Goal: Task Accomplishment & Management: Manage account settings

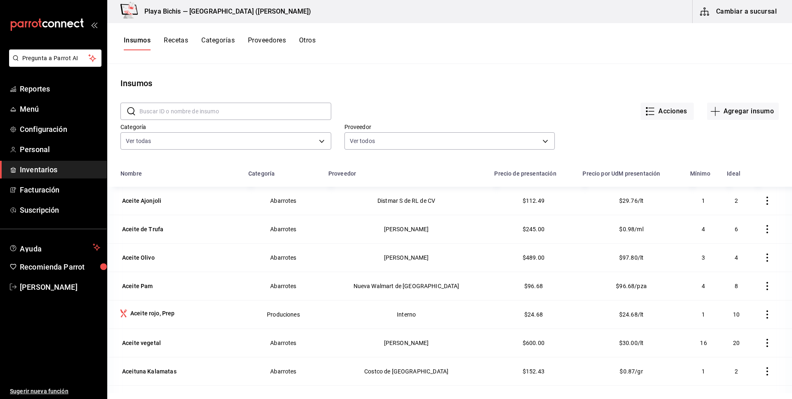
scroll to position [1832, 0]
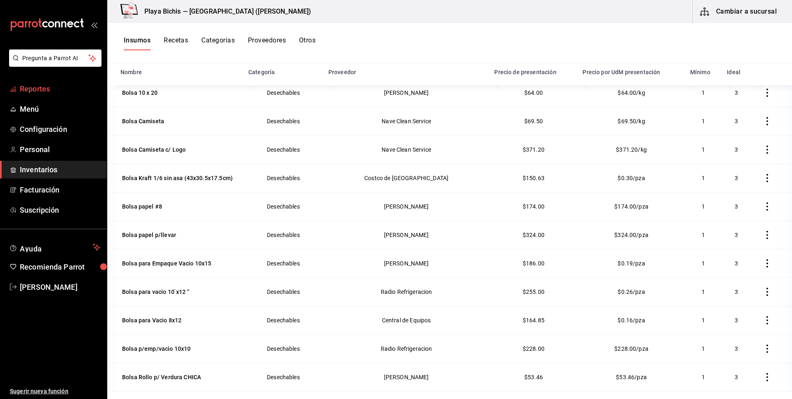
click at [63, 86] on span "Reportes" at bounding box center [60, 88] width 80 height 11
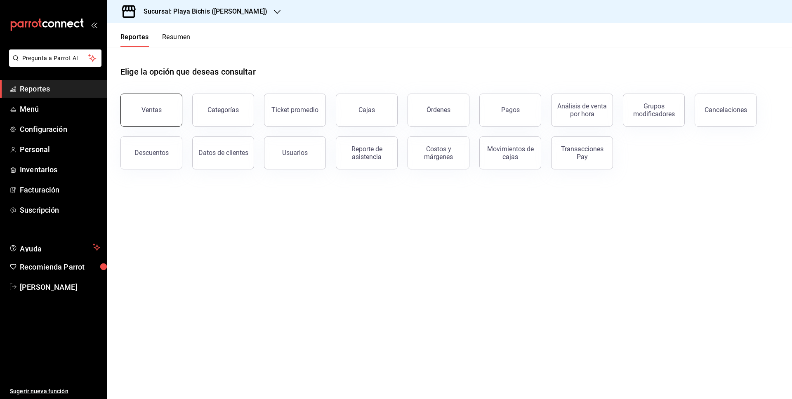
click at [155, 109] on div "Ventas" at bounding box center [152, 110] width 20 height 8
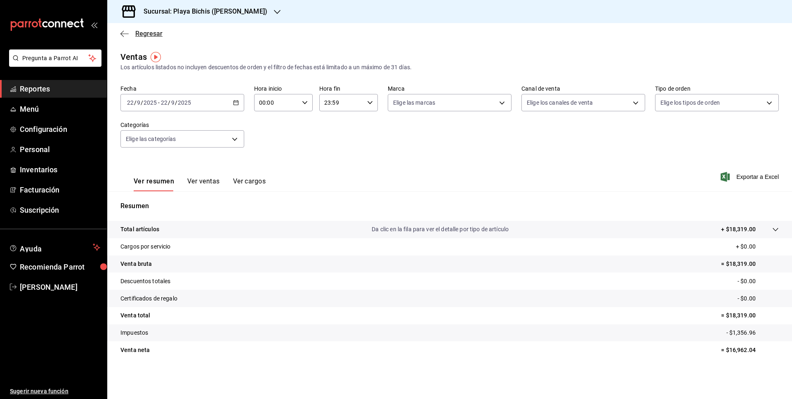
click at [123, 34] on icon "button" at bounding box center [124, 33] width 8 height 7
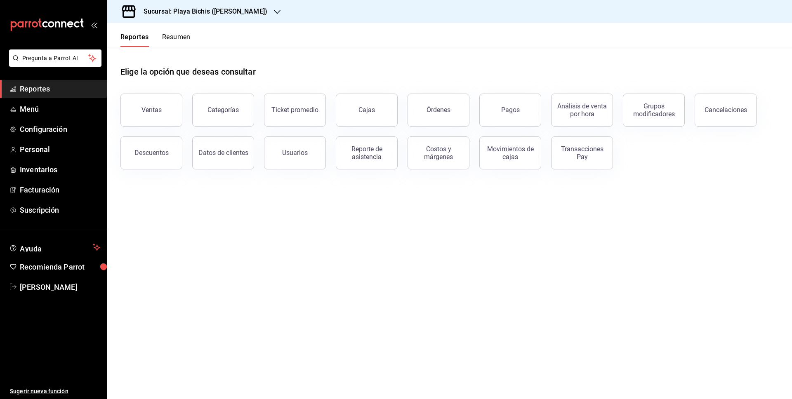
click at [180, 41] on button "Resumen" at bounding box center [176, 40] width 28 height 14
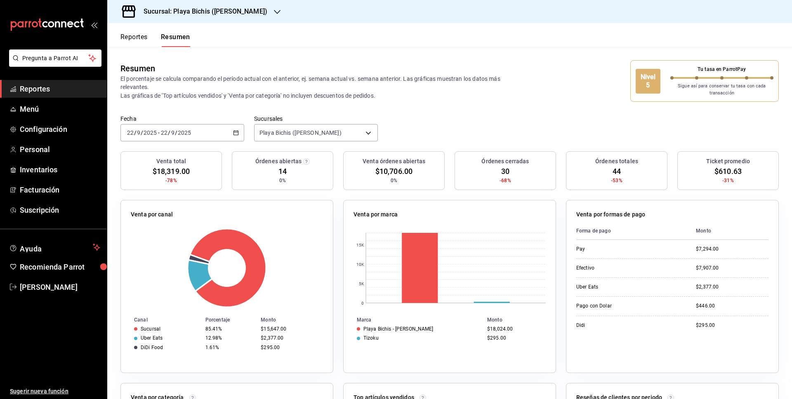
click at [128, 32] on div "Reportes Resumen" at bounding box center [148, 35] width 83 height 24
click at [132, 42] on button "Reportes" at bounding box center [133, 40] width 27 height 14
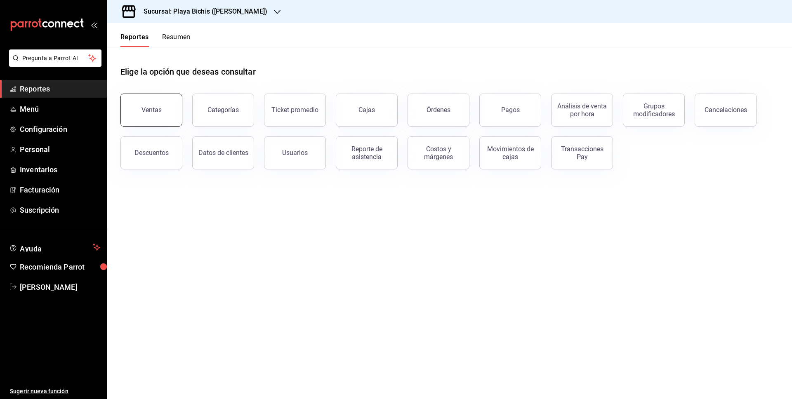
click at [157, 120] on button "Ventas" at bounding box center [151, 110] width 62 height 33
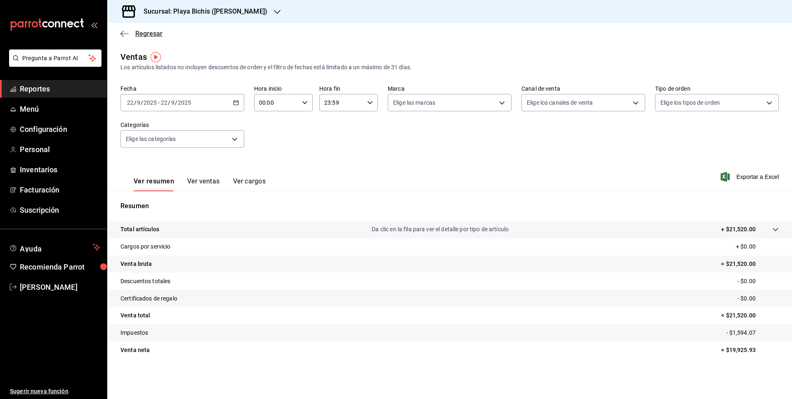
click at [128, 31] on icon "button" at bounding box center [124, 33] width 8 height 7
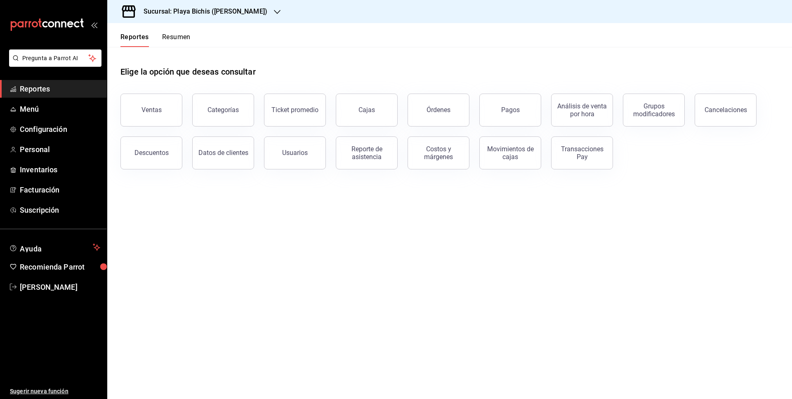
click at [180, 38] on button "Resumen" at bounding box center [176, 40] width 28 height 14
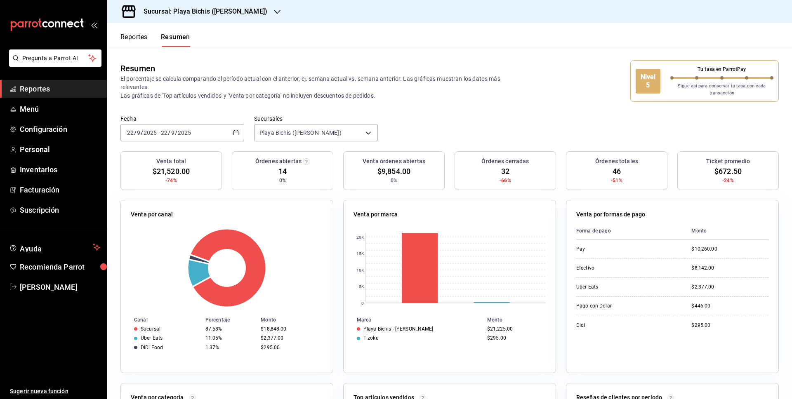
click at [675, 82] on div "Sigue así para conservar tu tasa con cada transacción" at bounding box center [723, 88] width 104 height 17
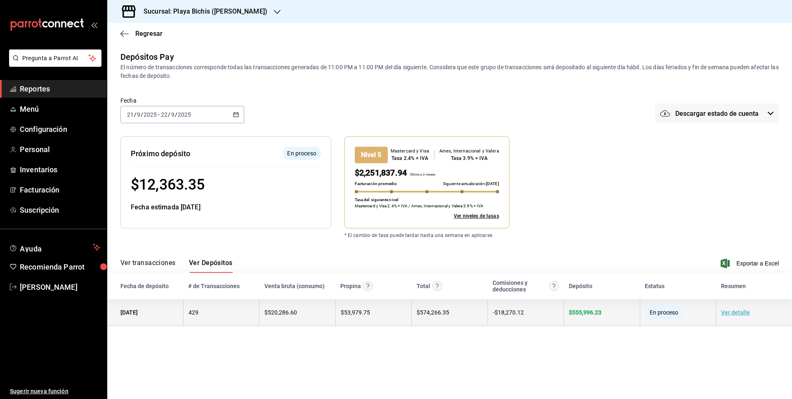
click at [741, 311] on link "Ver detalle" at bounding box center [735, 312] width 29 height 7
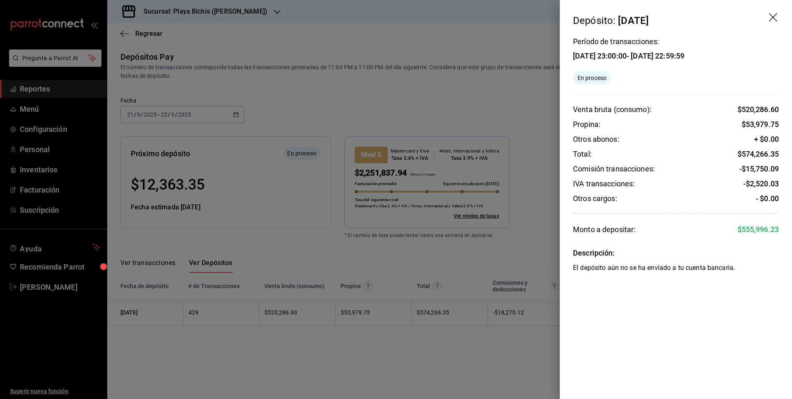
click at [776, 17] on icon "drag" at bounding box center [774, 18] width 10 height 10
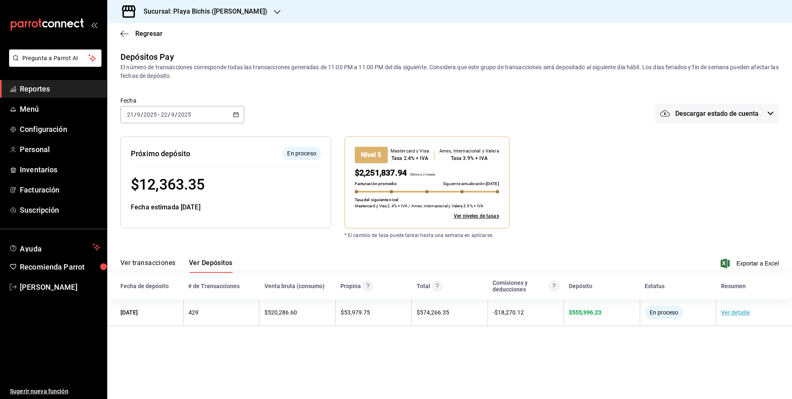
click at [156, 261] on button "Ver transacciones" at bounding box center [147, 266] width 55 height 14
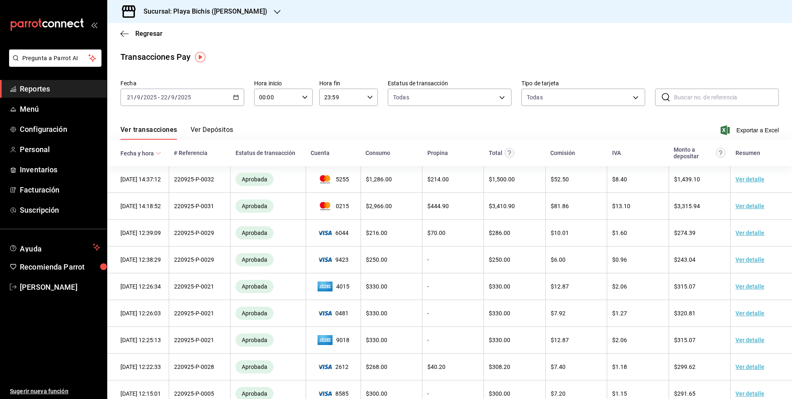
click at [218, 132] on button "Ver Depósitos" at bounding box center [212, 133] width 43 height 14
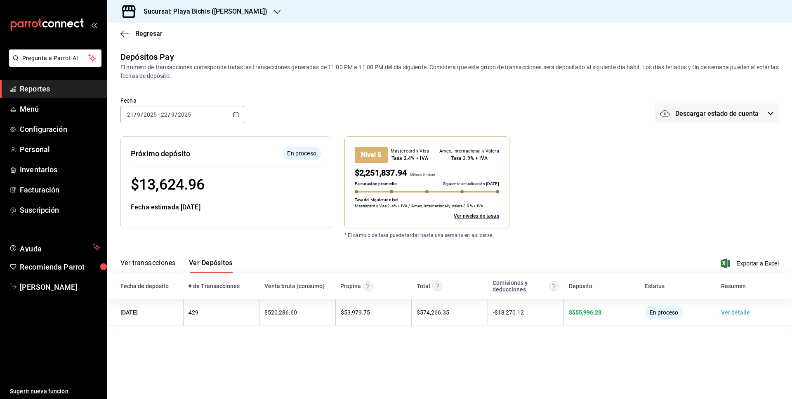
click at [235, 112] on icon "button" at bounding box center [236, 115] width 6 height 6
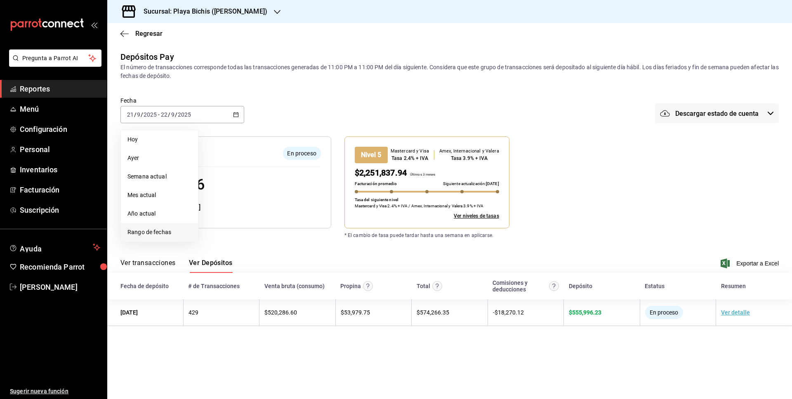
click at [168, 229] on span "Rango de fechas" at bounding box center [160, 232] width 64 height 9
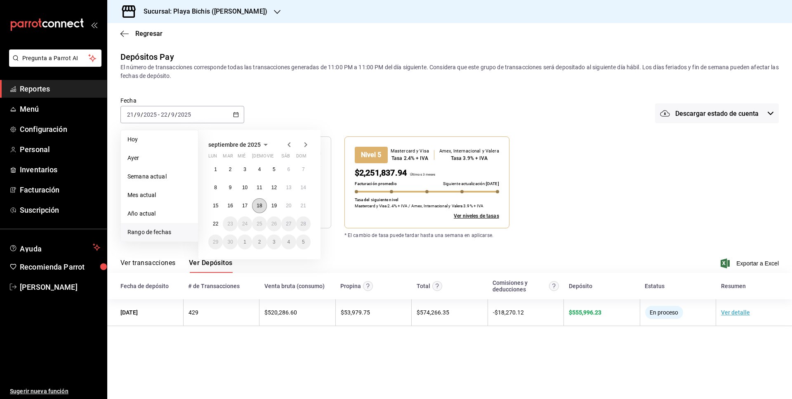
click at [262, 207] on abbr "18" at bounding box center [259, 206] width 5 height 6
click at [210, 206] on button "15" at bounding box center [215, 205] width 14 height 15
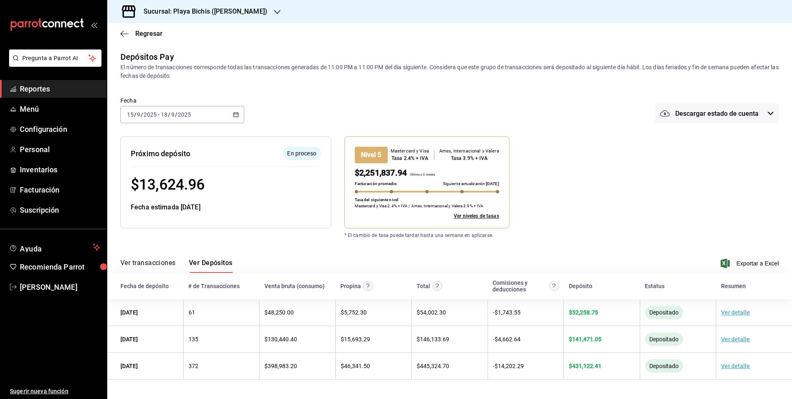
click at [236, 114] on \(Stroke\) "button" at bounding box center [236, 114] width 5 height 0
drag, startPoint x: 350, startPoint y: 254, endPoint x: 345, endPoint y: 252, distance: 5.4
click at [347, 253] on div "Ver transacciones Ver Depósitos Exportar a Excel" at bounding box center [449, 261] width 659 height 24
click at [233, 111] on div "[DATE] [DATE] - [DATE] [DATE]" at bounding box center [182, 114] width 124 height 17
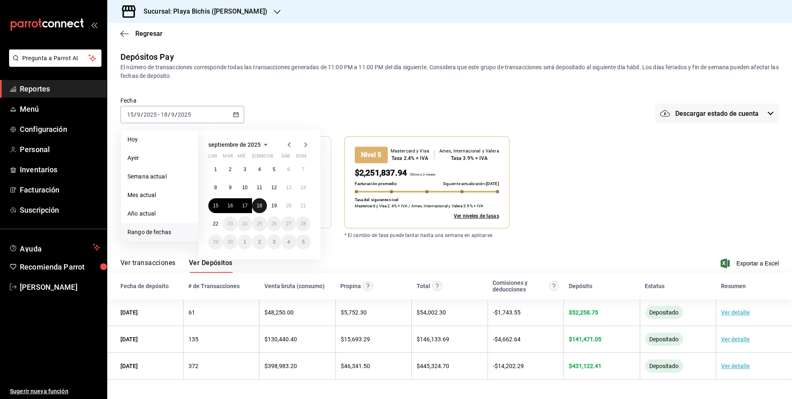
click at [262, 207] on abbr "18" at bounding box center [259, 206] width 5 height 6
click at [213, 227] on button "22" at bounding box center [215, 224] width 14 height 15
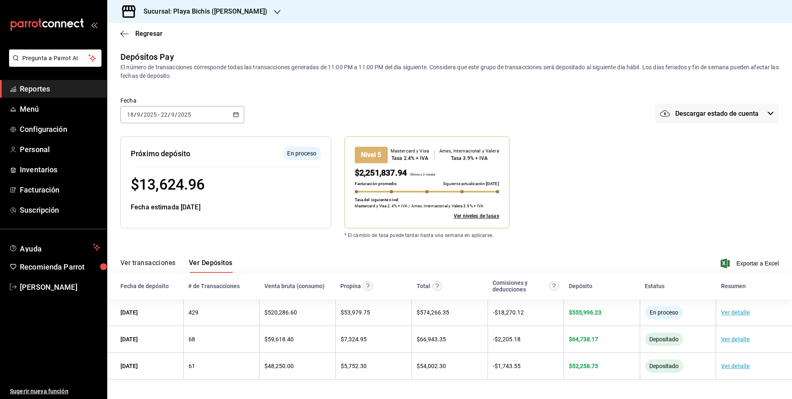
click at [236, 116] on icon "button" at bounding box center [236, 115] width 6 height 6
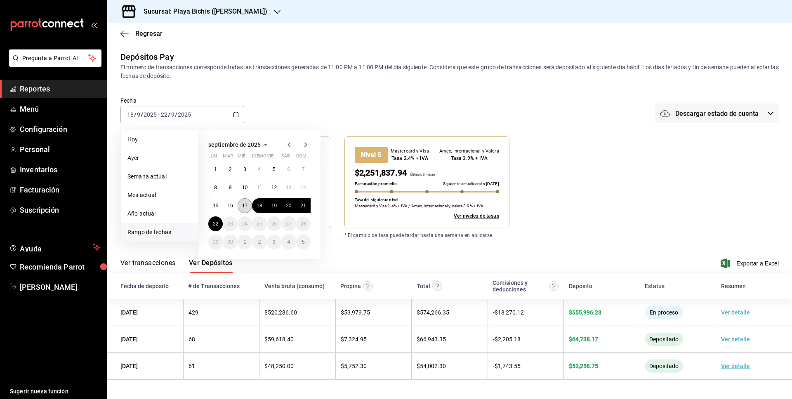
click at [247, 205] on abbr "17" at bounding box center [244, 206] width 5 height 6
click at [217, 225] on abbr "22" at bounding box center [215, 224] width 5 height 6
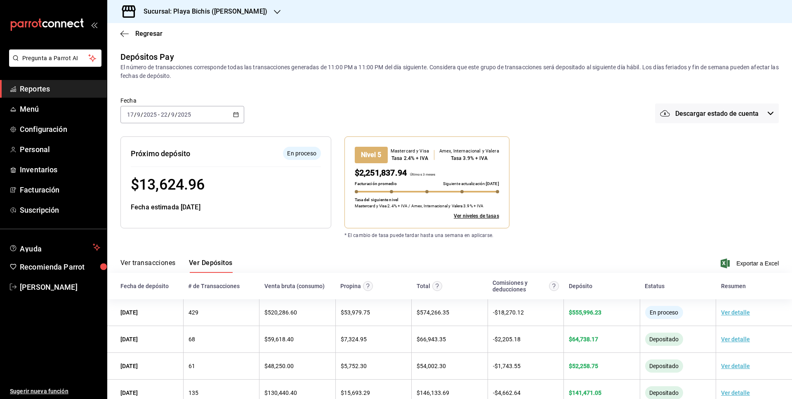
scroll to position [21, 0]
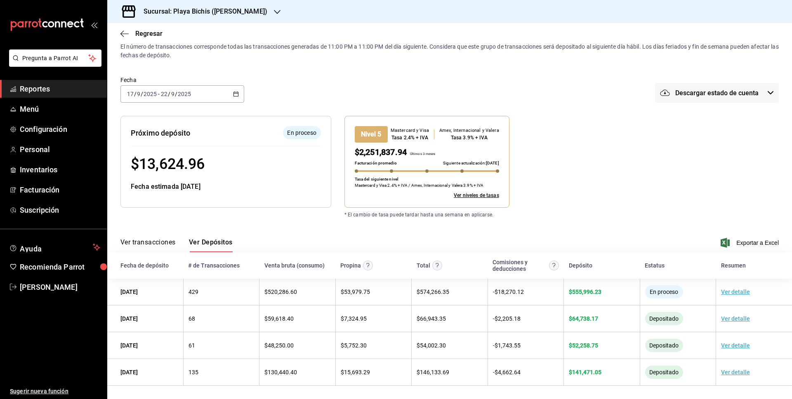
click at [241, 95] on div "[DATE] [DATE] - [DATE] [DATE]" at bounding box center [182, 93] width 124 height 17
click at [389, 223] on div "Depósitos Pay El número de transacciones corresponde todas las transacciones ge…" at bounding box center [449, 208] width 685 height 356
click at [237, 94] on icon "button" at bounding box center [236, 94] width 6 height 6
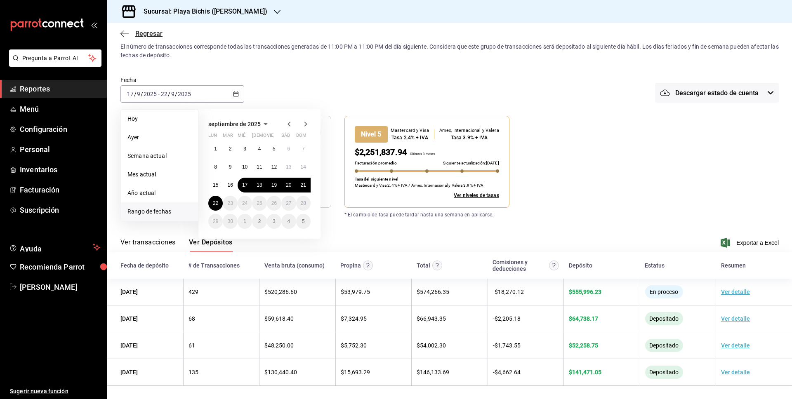
click at [125, 31] on icon "button" at bounding box center [124, 33] width 8 height 7
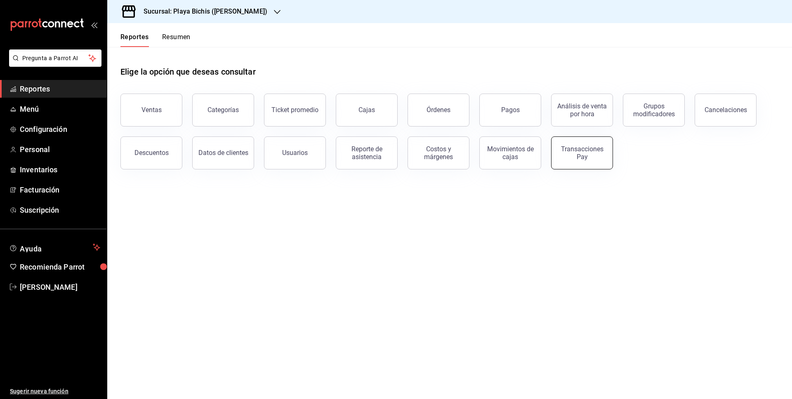
click at [569, 158] on div "Transacciones Pay" at bounding box center [582, 153] width 51 height 16
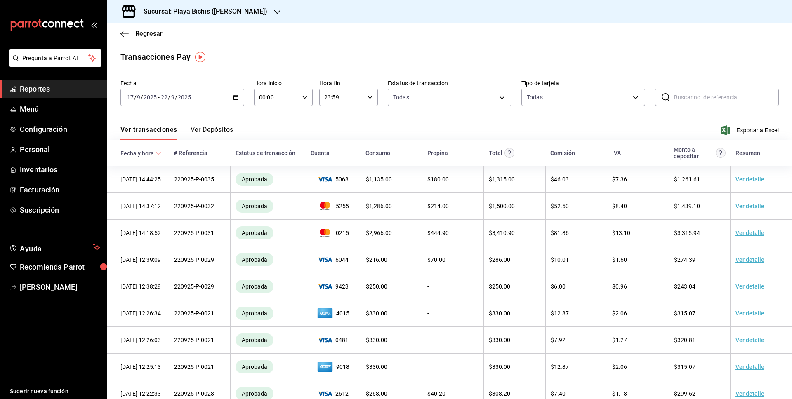
click at [205, 130] on button "Ver Depósitos" at bounding box center [212, 133] width 43 height 14
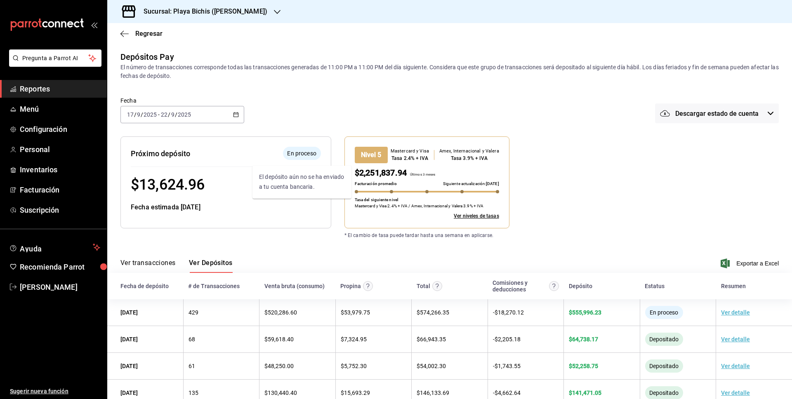
scroll to position [21, 0]
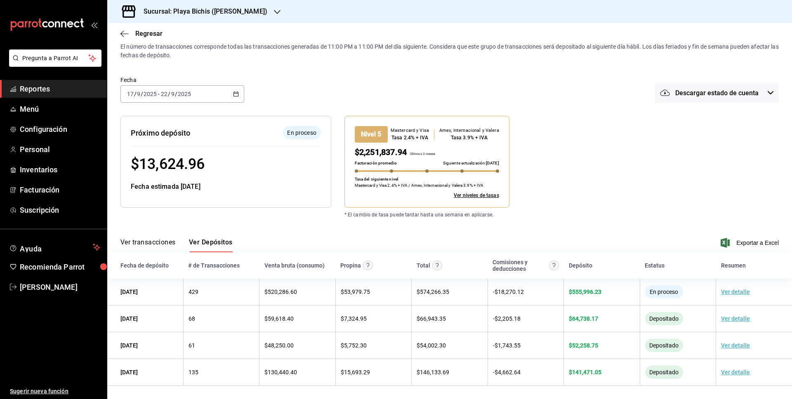
click at [236, 94] on icon "button" at bounding box center [236, 94] width 6 height 6
click at [380, 110] on div "Nivel 5 Mastercard y Visa Tasa 2.4% + IVA Amex, Internacional y [PERSON_NAME] T…" at bounding box center [499, 155] width 336 height 105
click at [238, 94] on icon "button" at bounding box center [236, 94] width 6 height 6
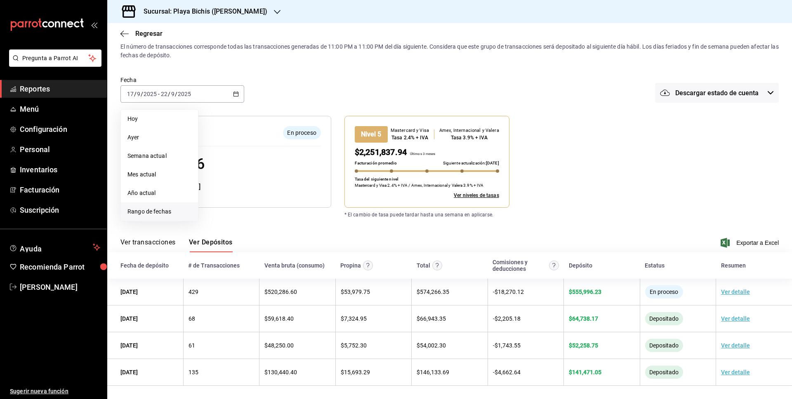
click at [144, 209] on span "Rango de fechas" at bounding box center [160, 212] width 64 height 9
click at [272, 186] on abbr "19" at bounding box center [274, 185] width 5 height 6
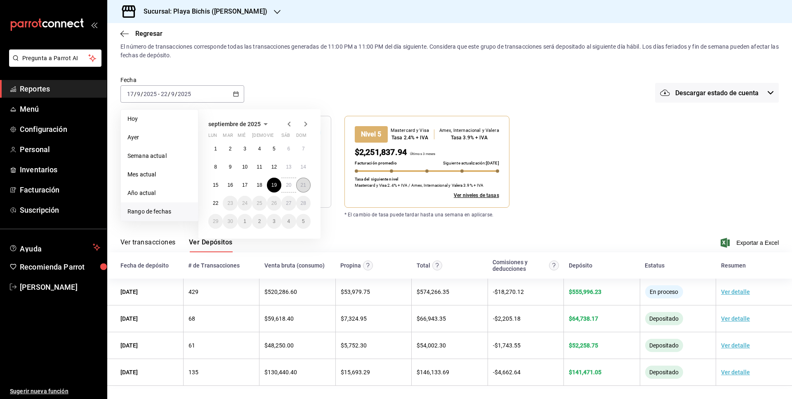
click at [305, 187] on abbr "21" at bounding box center [303, 185] width 5 height 6
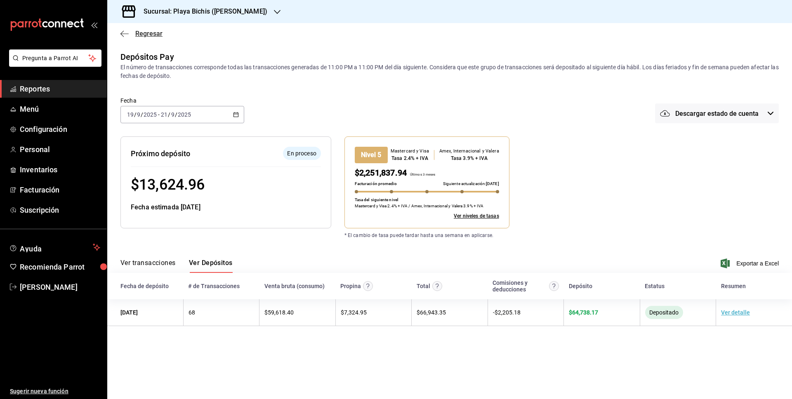
click at [123, 33] on icon "button" at bounding box center [124, 33] width 8 height 0
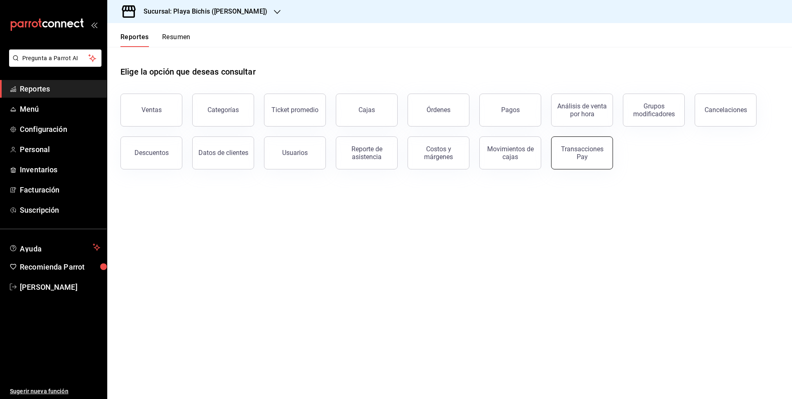
click at [581, 156] on div "Transacciones Pay" at bounding box center [582, 153] width 51 height 16
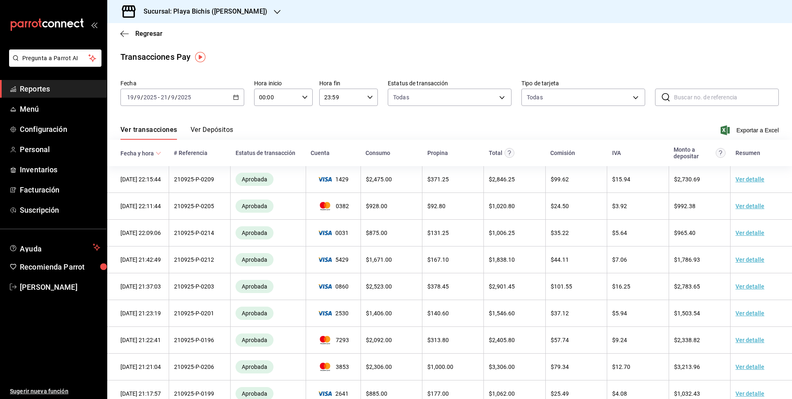
click at [217, 130] on button "Ver Depósitos" at bounding box center [212, 133] width 43 height 14
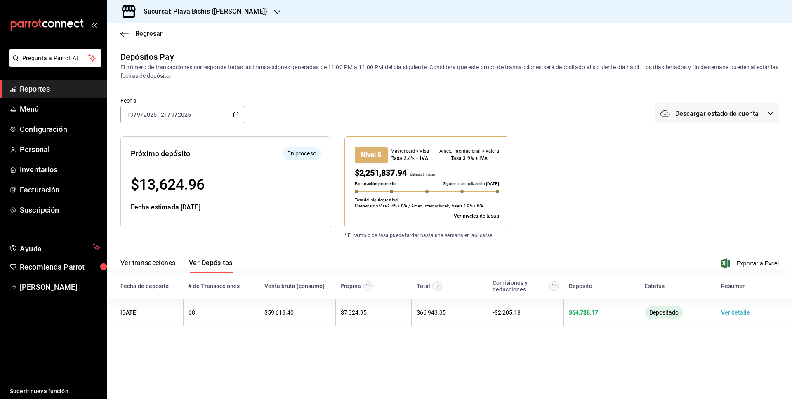
click at [240, 114] on div "[DATE] [DATE] - [DATE] [DATE]" at bounding box center [182, 114] width 124 height 17
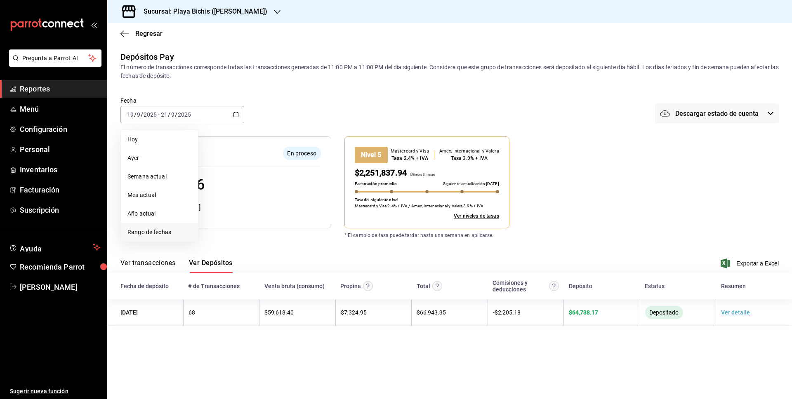
click at [168, 234] on span "Rango de fechas" at bounding box center [160, 232] width 64 height 9
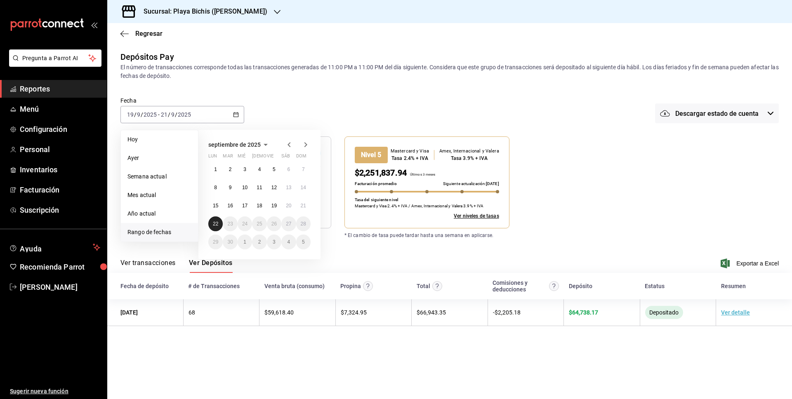
click at [217, 227] on button "22" at bounding box center [215, 224] width 14 height 15
click at [272, 206] on abbr "19" at bounding box center [274, 206] width 5 height 6
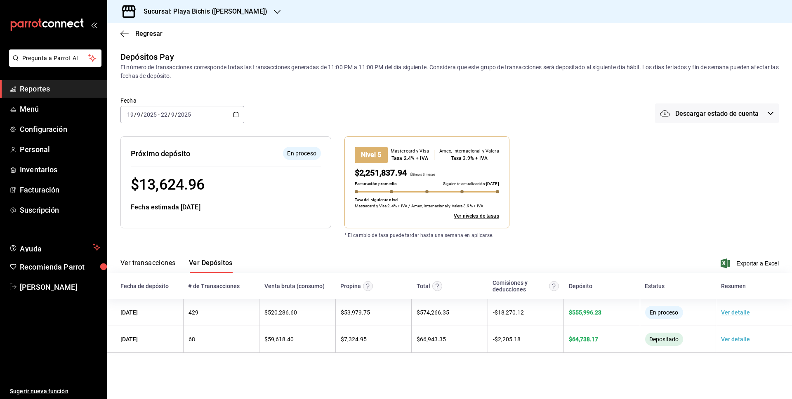
click at [234, 112] on icon "button" at bounding box center [236, 115] width 6 height 6
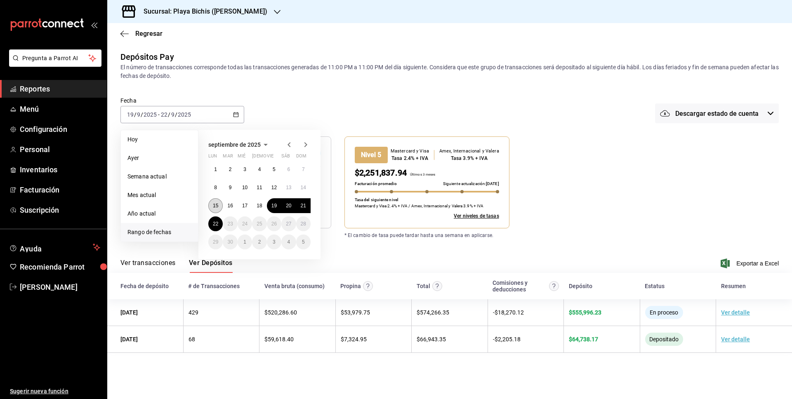
click at [219, 207] on button "15" at bounding box center [215, 205] width 14 height 15
click at [302, 206] on abbr "21" at bounding box center [303, 206] width 5 height 6
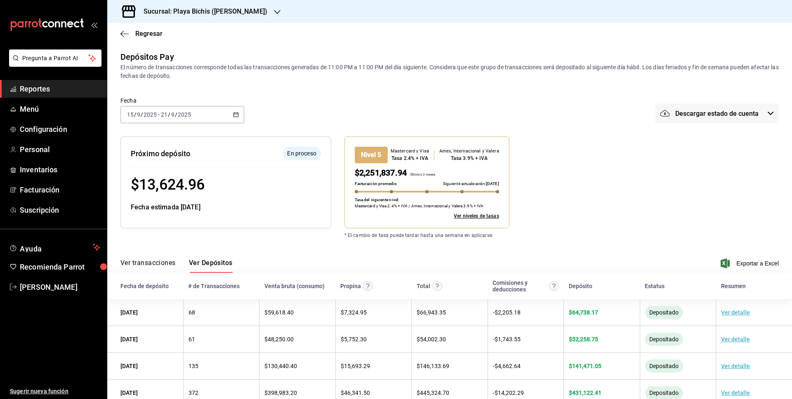
scroll to position [21, 0]
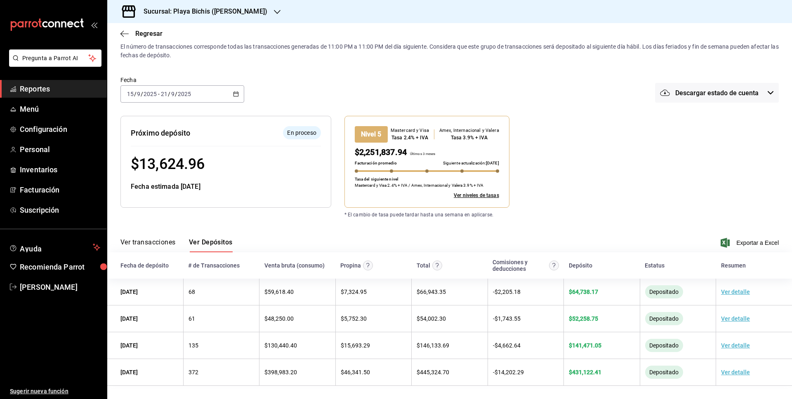
click at [232, 98] on div "[DATE] [DATE] - [DATE] [DATE]" at bounding box center [182, 93] width 124 height 17
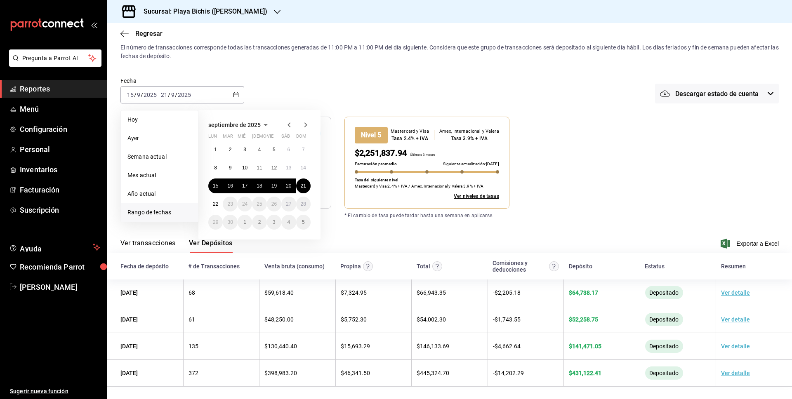
click at [626, 199] on div "* El cambio de tasa puede tardar hasta una semana en aplicarse." at bounding box center [499, 209] width 336 height 21
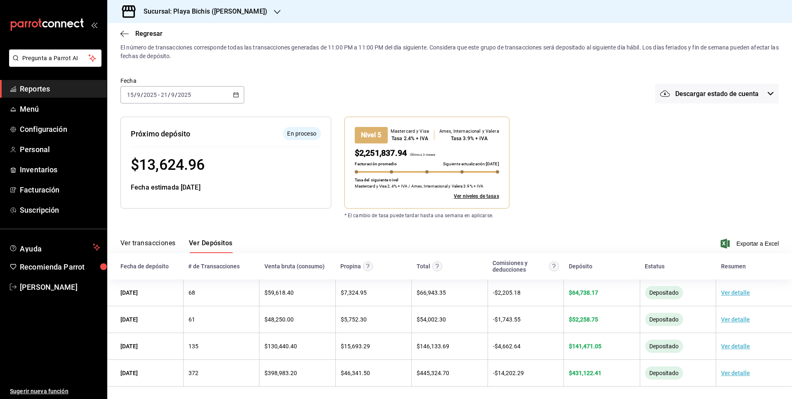
scroll to position [21, 0]
click at [233, 92] on icon "button" at bounding box center [236, 94] width 6 height 6
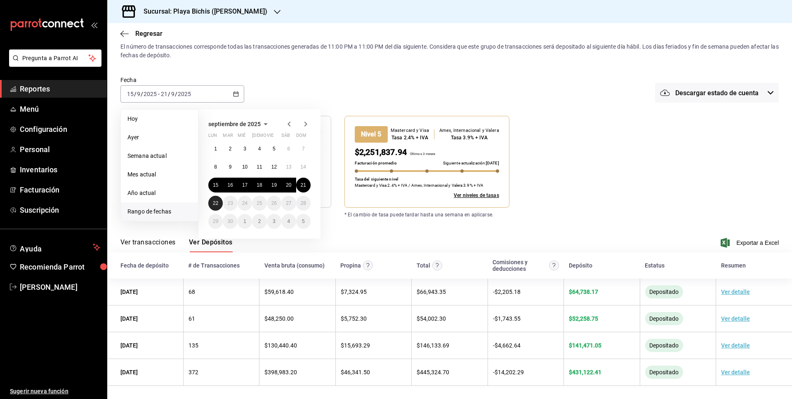
click at [219, 206] on button "22" at bounding box center [215, 203] width 14 height 15
click at [217, 186] on abbr "15" at bounding box center [215, 185] width 5 height 6
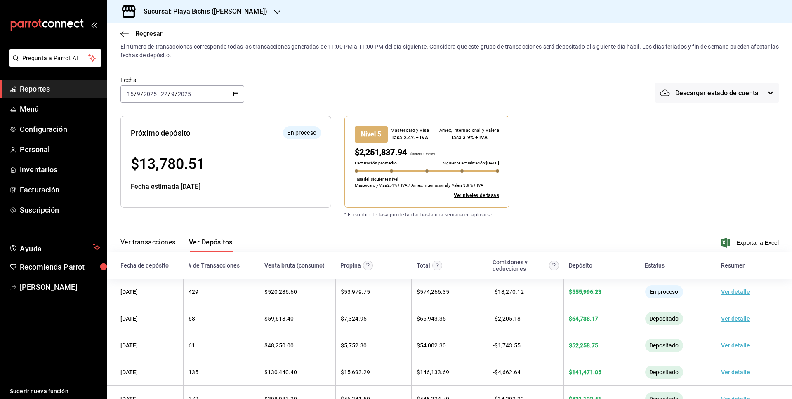
scroll to position [47, 0]
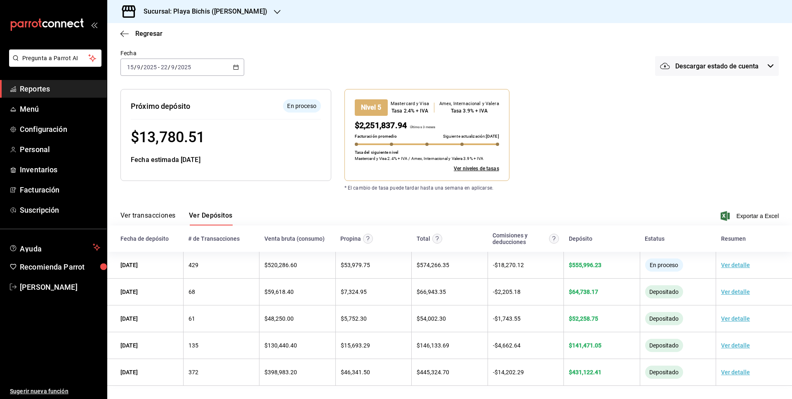
click at [749, 68] on span "Descargar estado de cuenta" at bounding box center [717, 66] width 83 height 8
click at [770, 99] on div at bounding box center [396, 199] width 792 height 399
click at [202, 14] on h3 "Sucursal: Playa Bichis ([PERSON_NAME])" at bounding box center [202, 12] width 130 height 10
click at [194, 59] on div "Playa Bichis ([GEOGRAPHIC_DATA][PERSON_NAME])" at bounding box center [184, 54] width 155 height 19
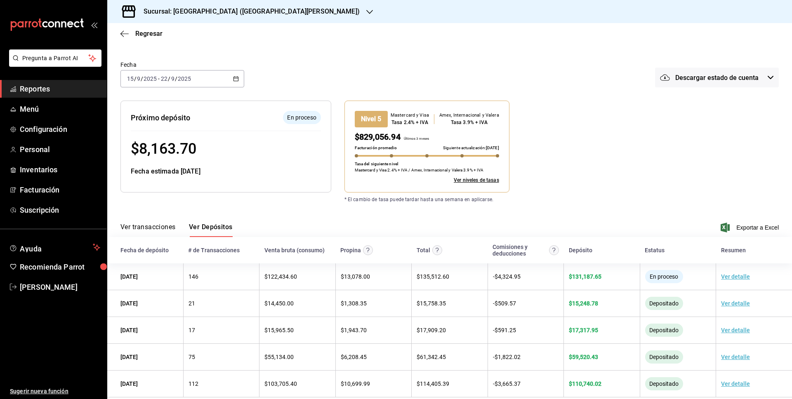
scroll to position [47, 0]
